Goal: Find specific page/section: Find specific page/section

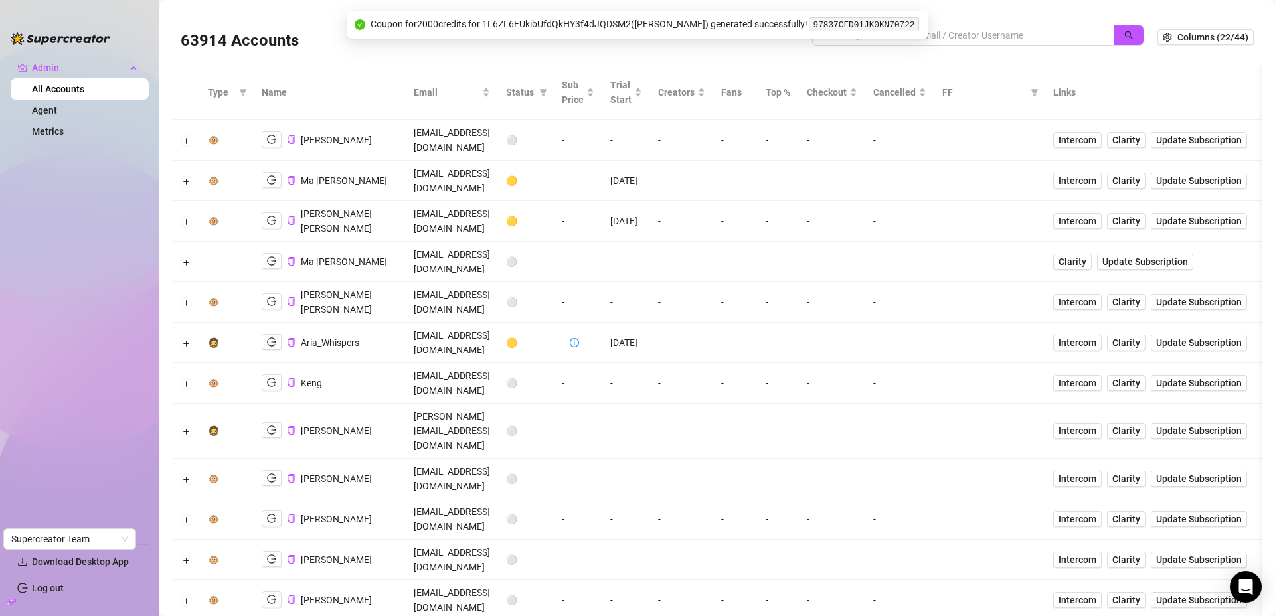
scroll to position [826, 0]
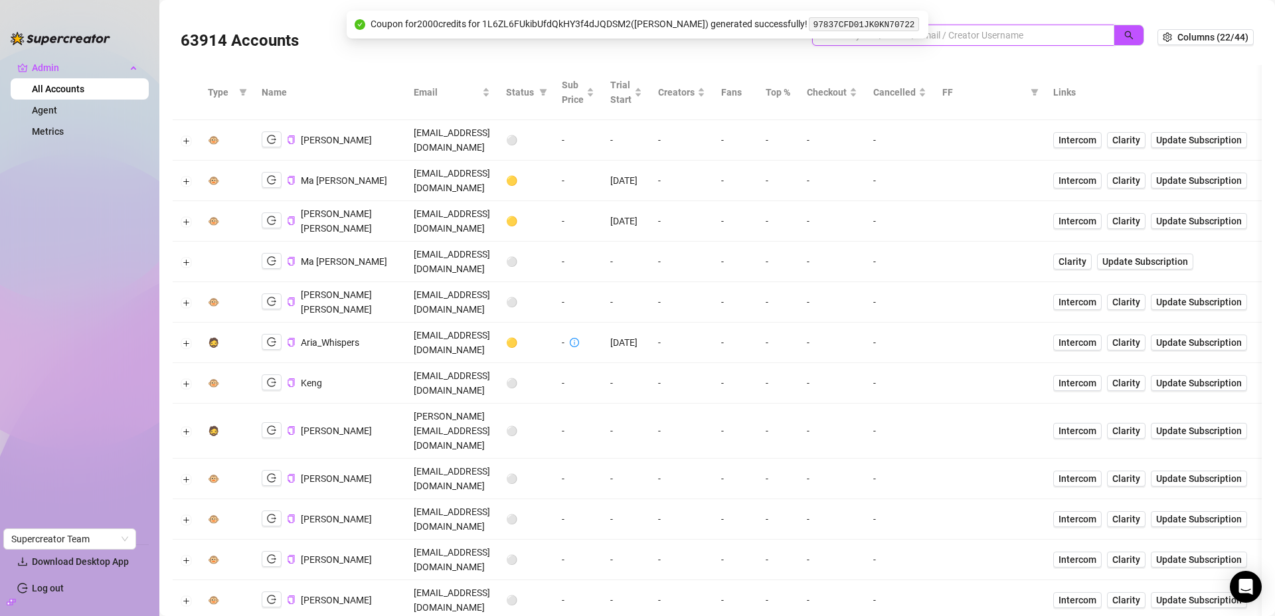
click at [987, 33] on input "search" at bounding box center [958, 35] width 276 height 15
type input "sugar"
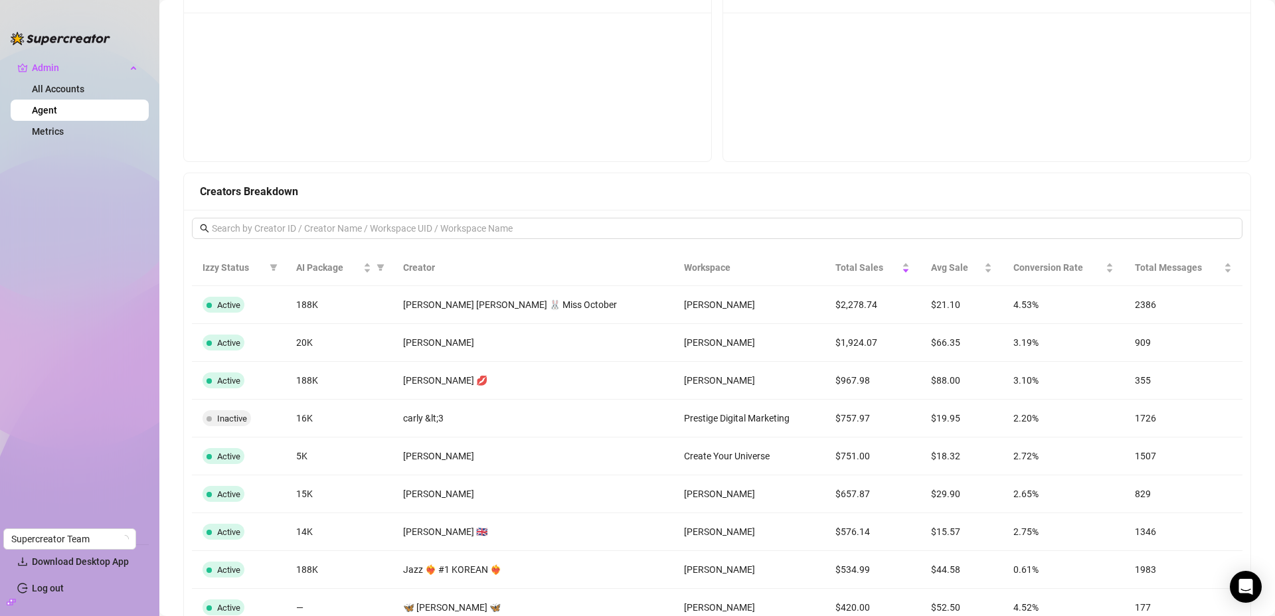
scroll to position [1232, 0]
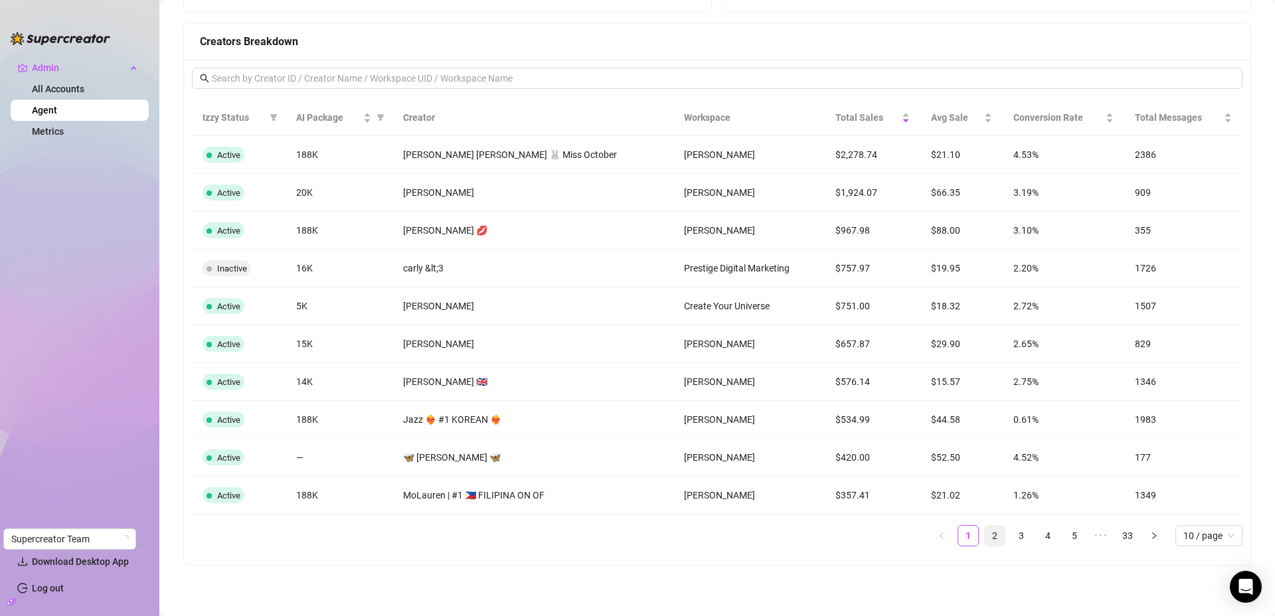
click at [986, 538] on link "2" at bounding box center [995, 536] width 20 height 20
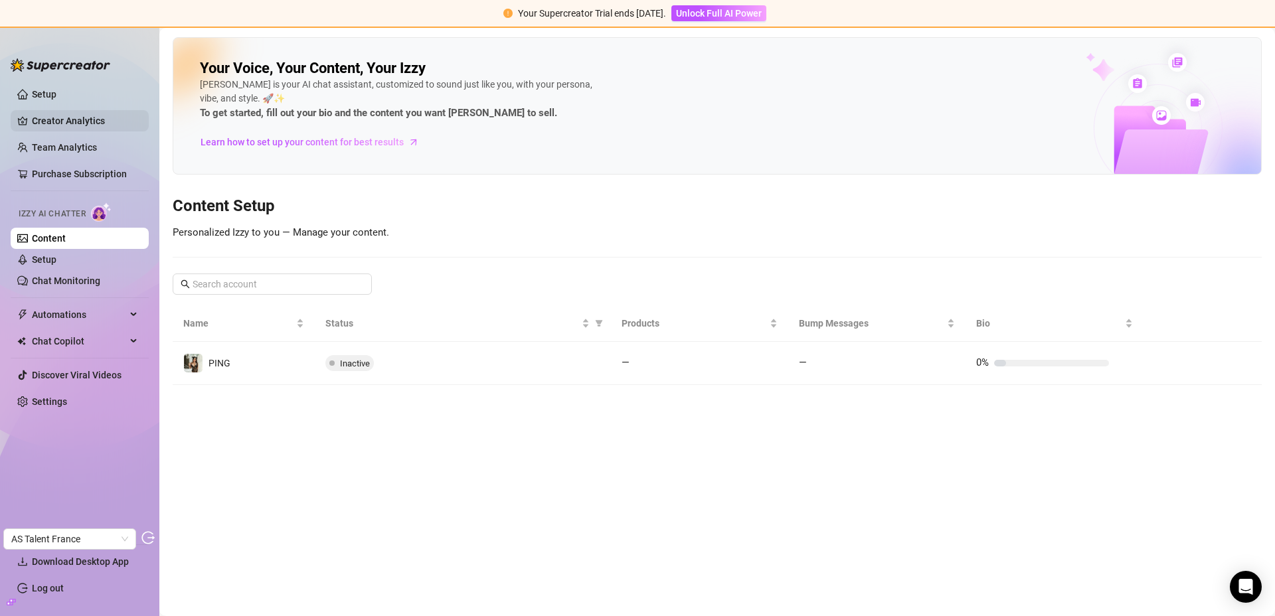
click at [54, 126] on link "Creator Analytics" at bounding box center [85, 120] width 106 height 21
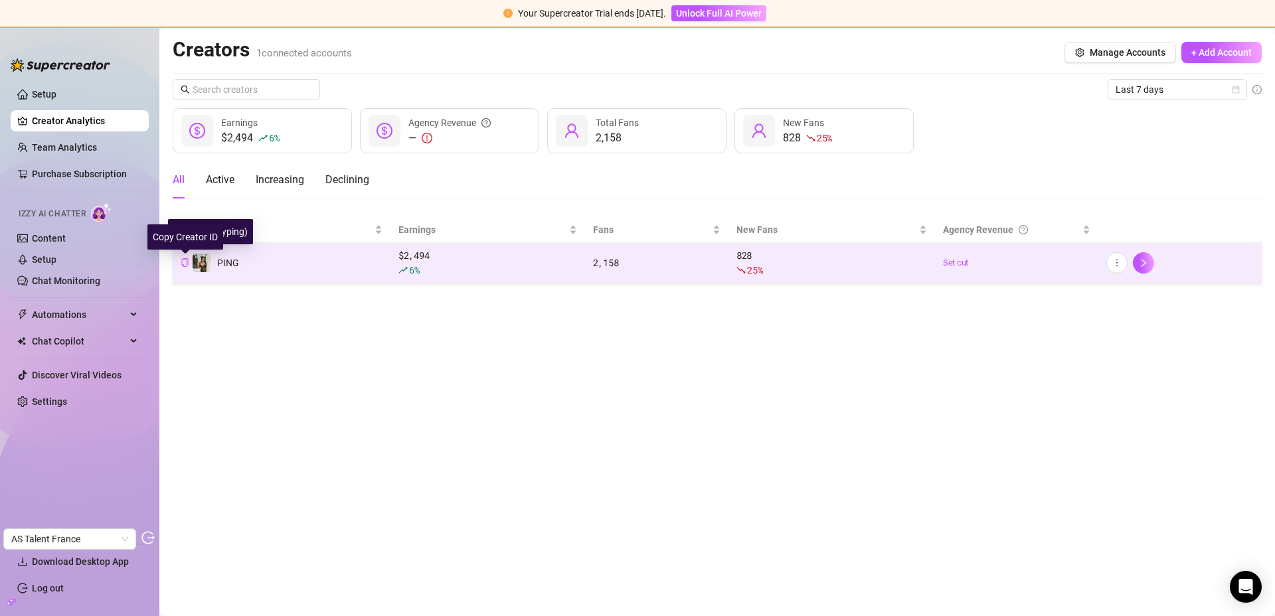
click at [188, 260] on icon "copy" at bounding box center [184, 262] width 7 height 9
